Goal: Check status: Check status

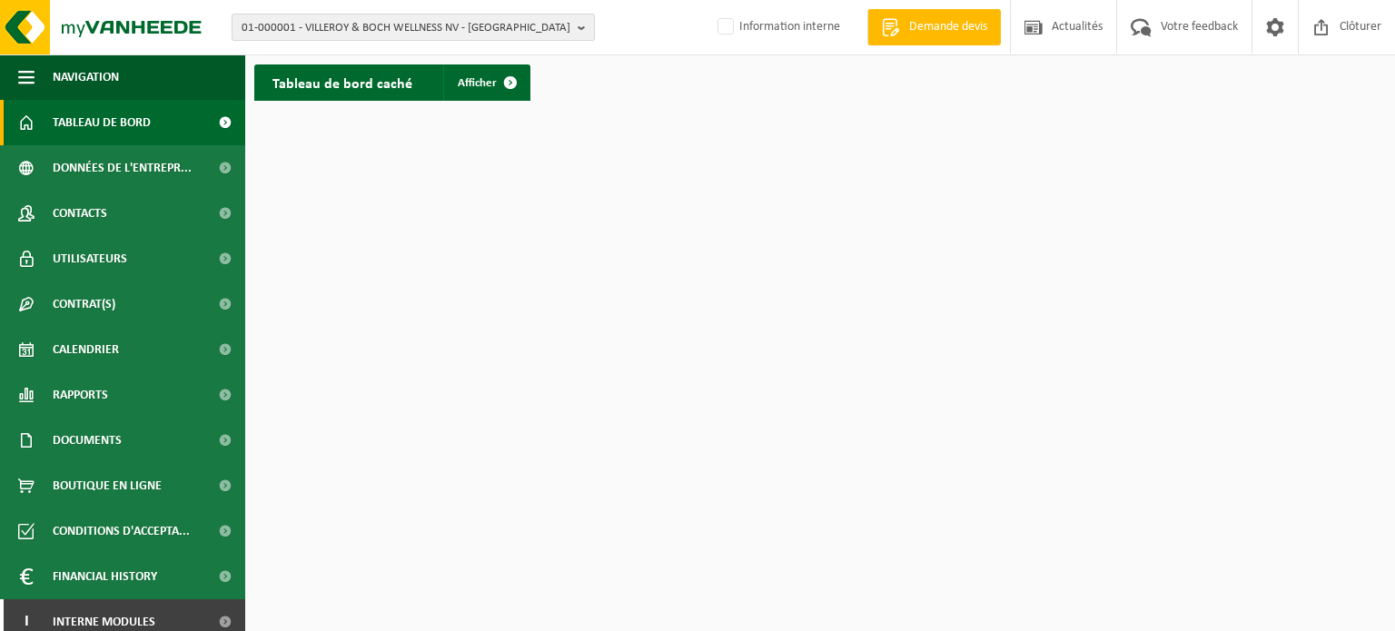
click at [583, 33] on b "button" at bounding box center [586, 27] width 16 height 25
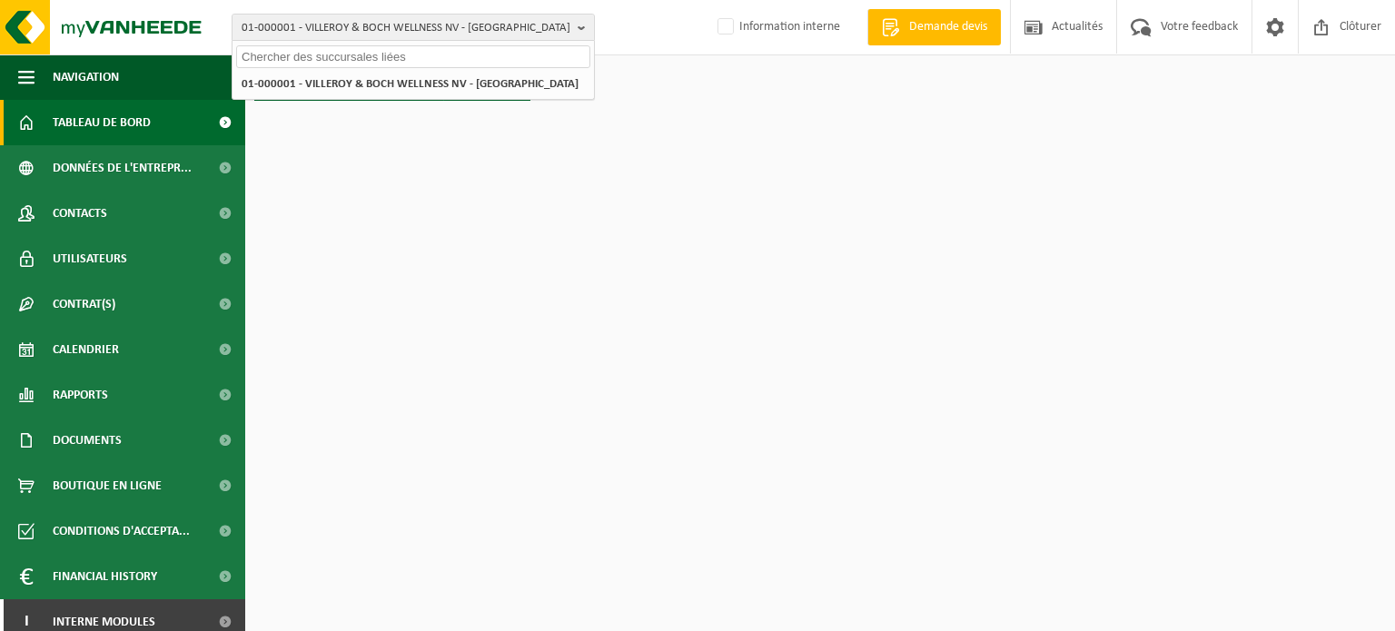
click at [417, 53] on input "text" at bounding box center [413, 56] width 354 height 23
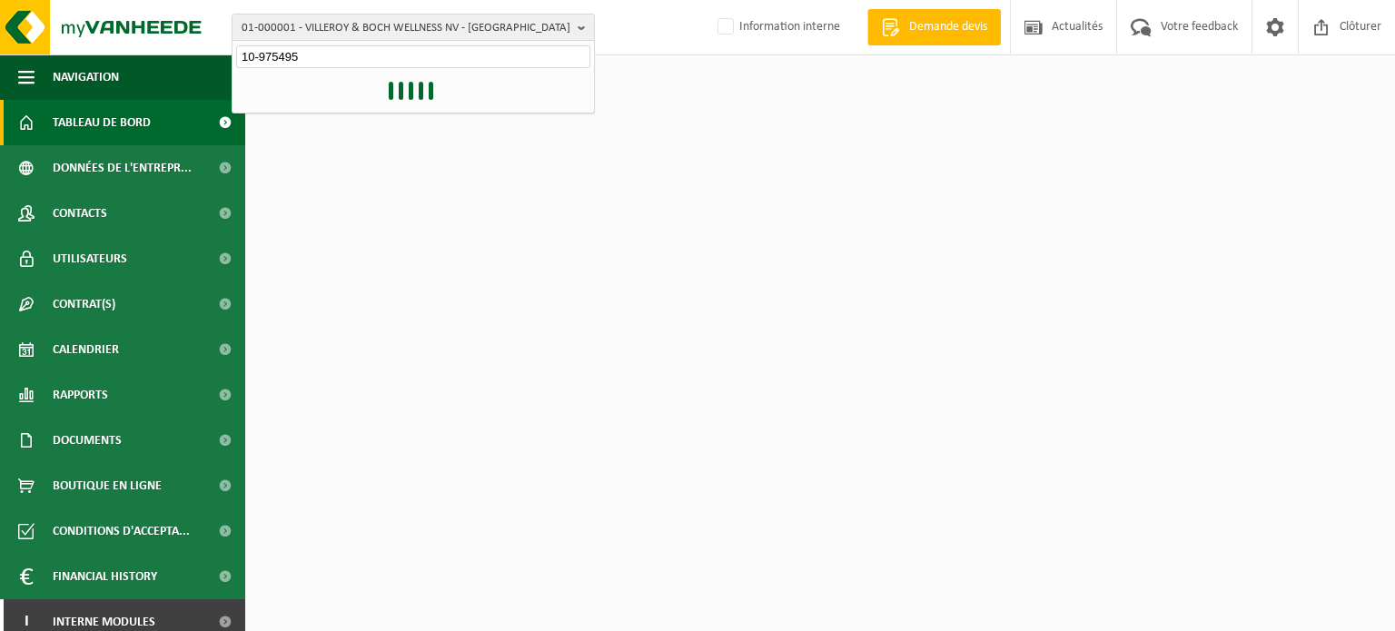
type input "10-975495"
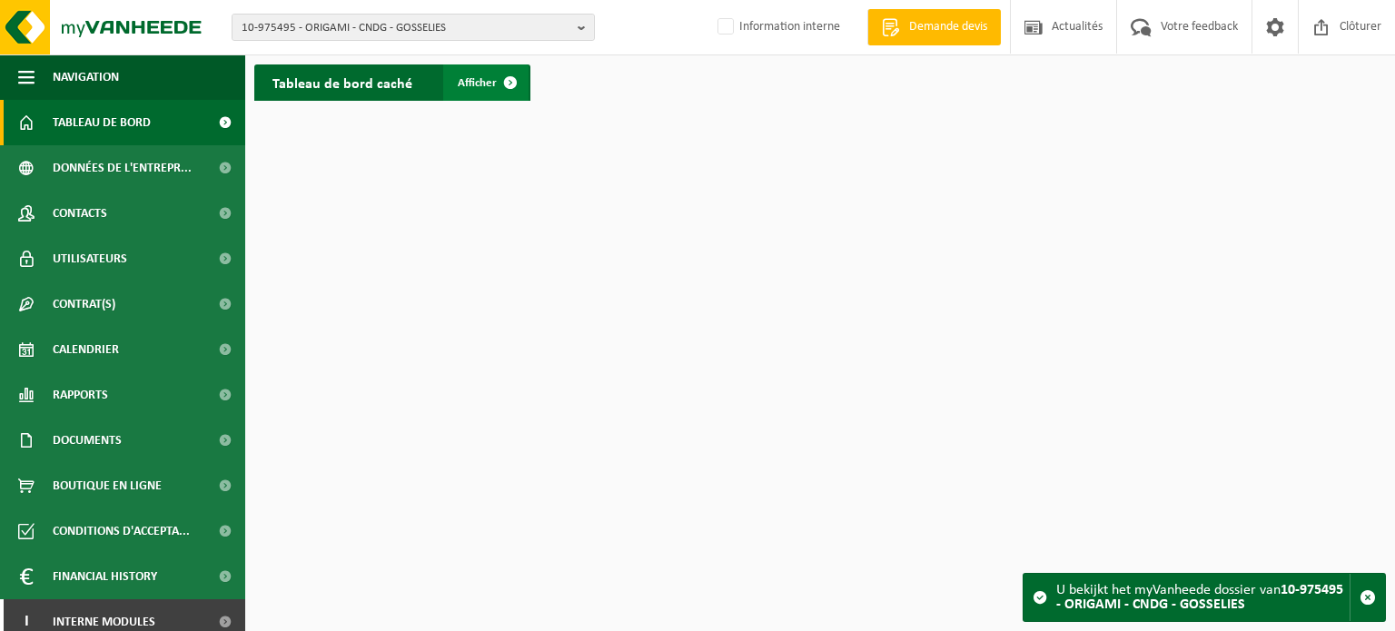
click at [486, 80] on span "Afficher" at bounding box center [477, 83] width 39 height 12
